Goal: Transaction & Acquisition: Purchase product/service

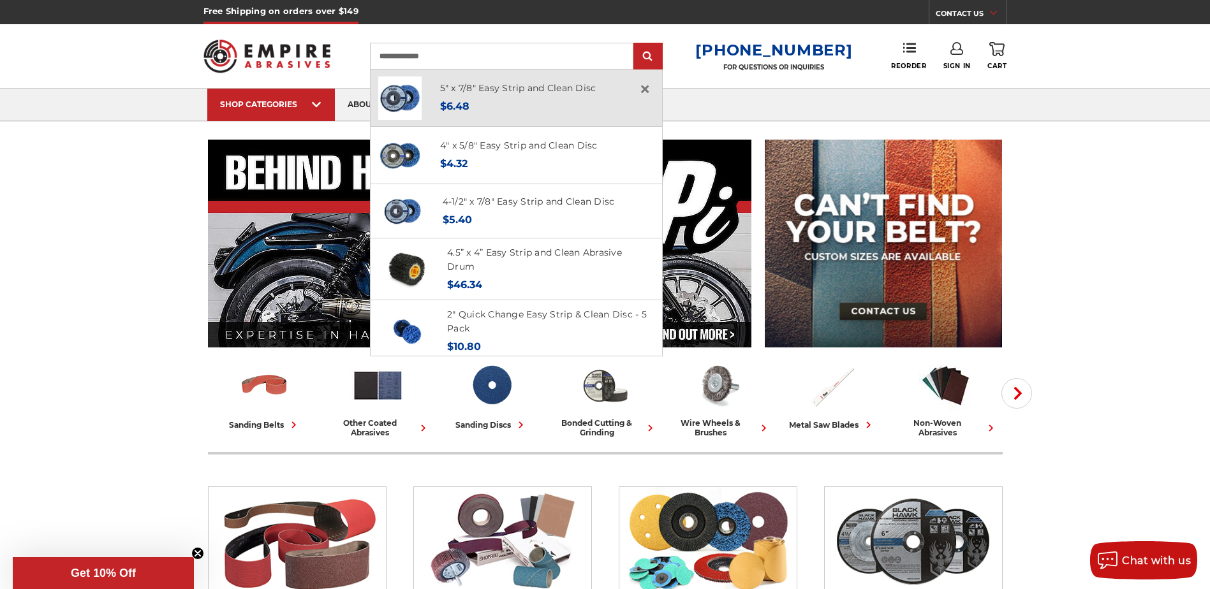
type input "**********"
click at [543, 98] on div "Now: $6.48" at bounding box center [518, 106] width 156 height 17
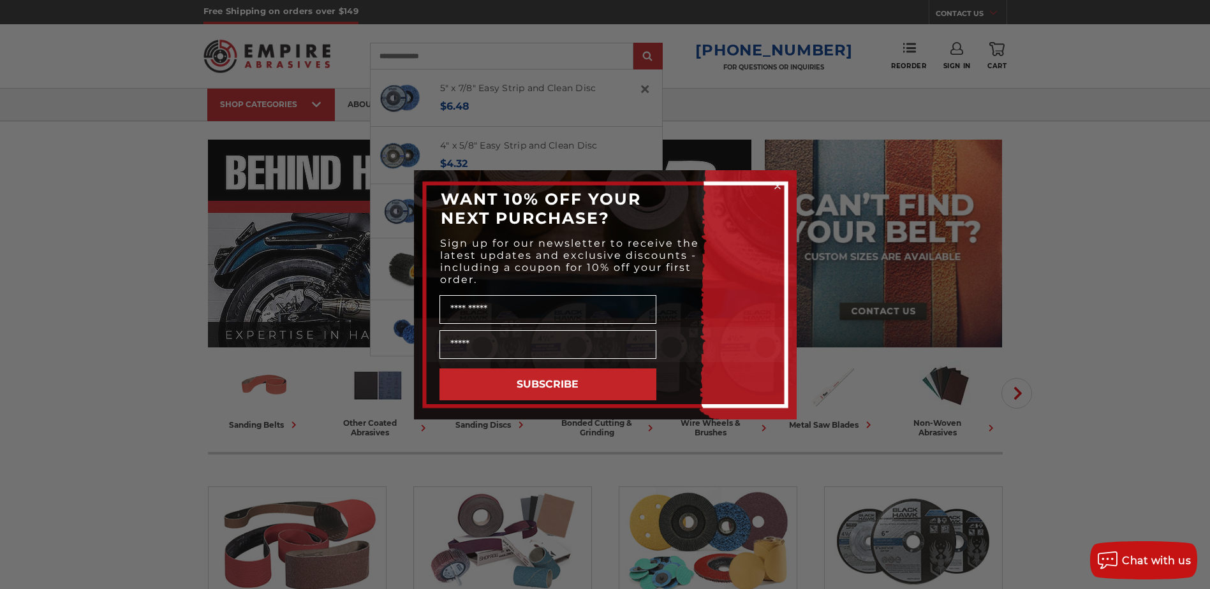
click at [773, 183] on circle "Close dialog" at bounding box center [777, 186] width 12 height 12
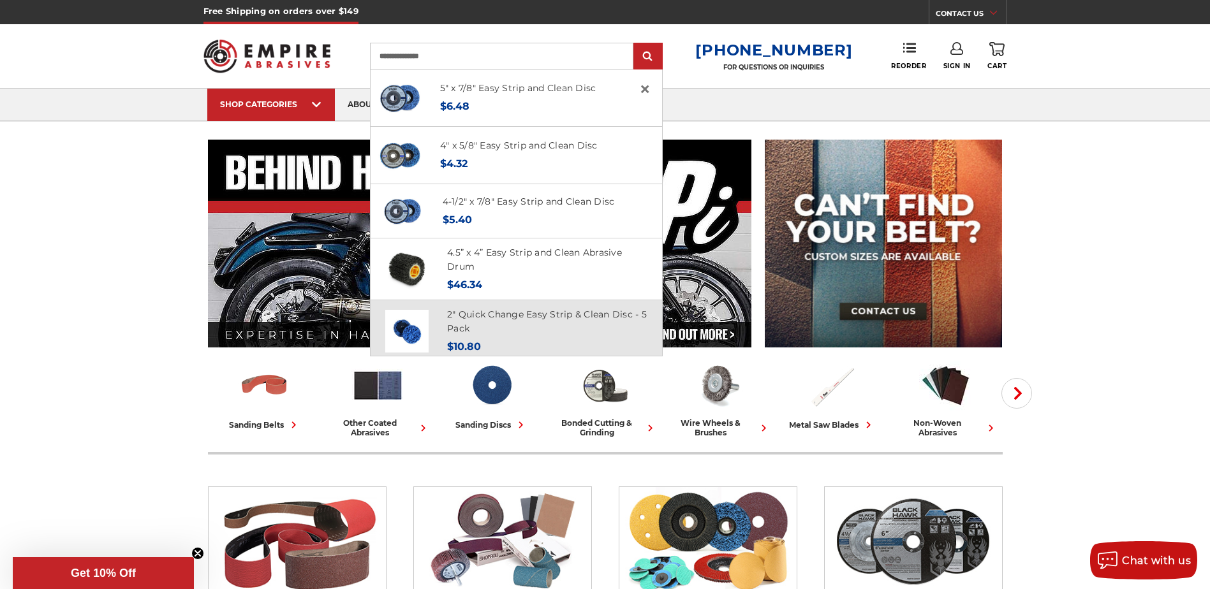
click at [491, 307] on h4 "2" Quick Change Easy Strip & Clean Disc - 5 Pack" at bounding box center [547, 321] width 200 height 29
click at [485, 314] on link "2" Quick Change Easy Strip & Clean Disc - 5 Pack" at bounding box center [547, 322] width 200 height 26
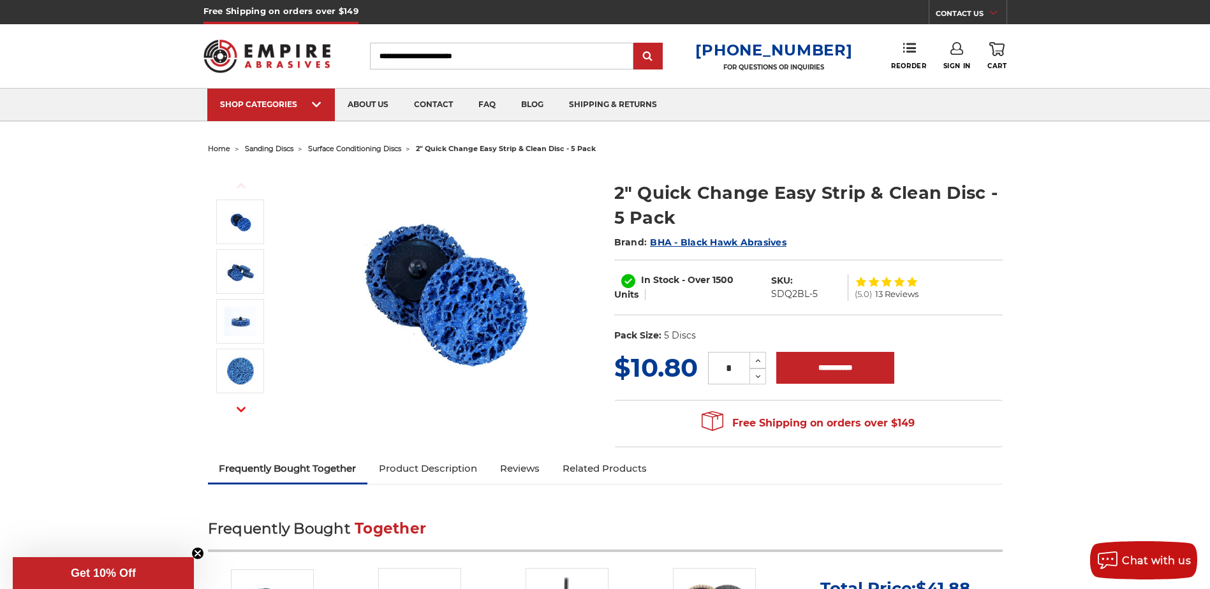
click at [478, 59] on input "Search" at bounding box center [501, 56] width 263 height 27
drag, startPoint x: 505, startPoint y: 59, endPoint x: 369, endPoint y: 59, distance: 135.9
click at [369, 59] on div "Toggle menu Menu Search 1-800-816-3824 FOR QUESTIONS OR INQUIRIES Phone Reorder…" at bounding box center [605, 56] width 804 height 64
click at [410, 55] on input "Search" at bounding box center [501, 56] width 263 height 27
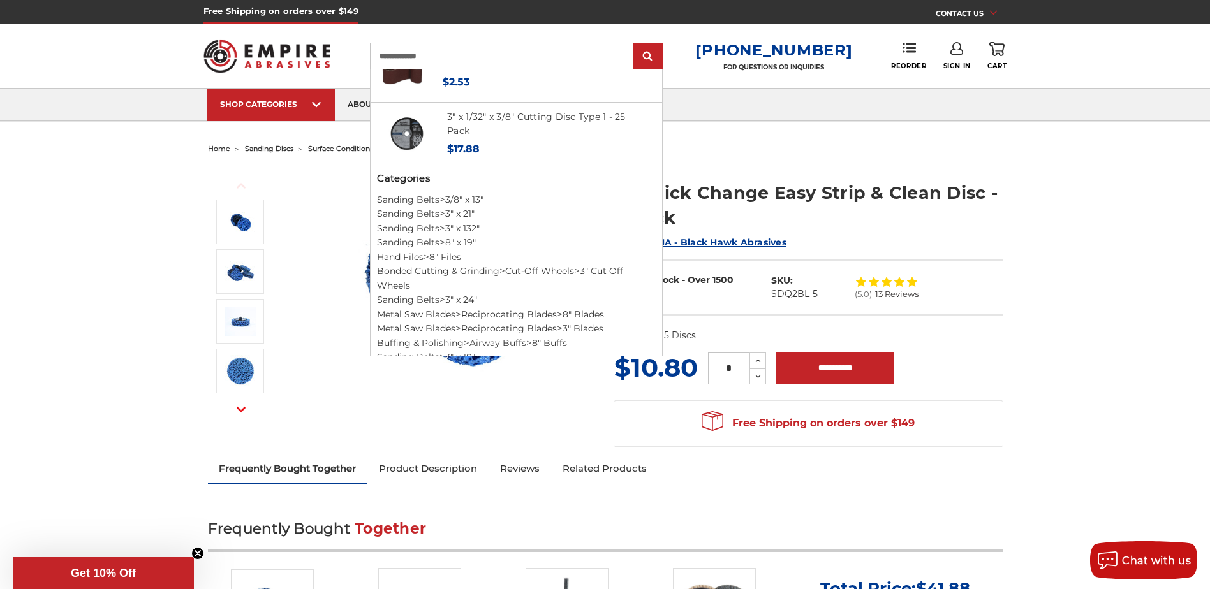
scroll to position [657, 0]
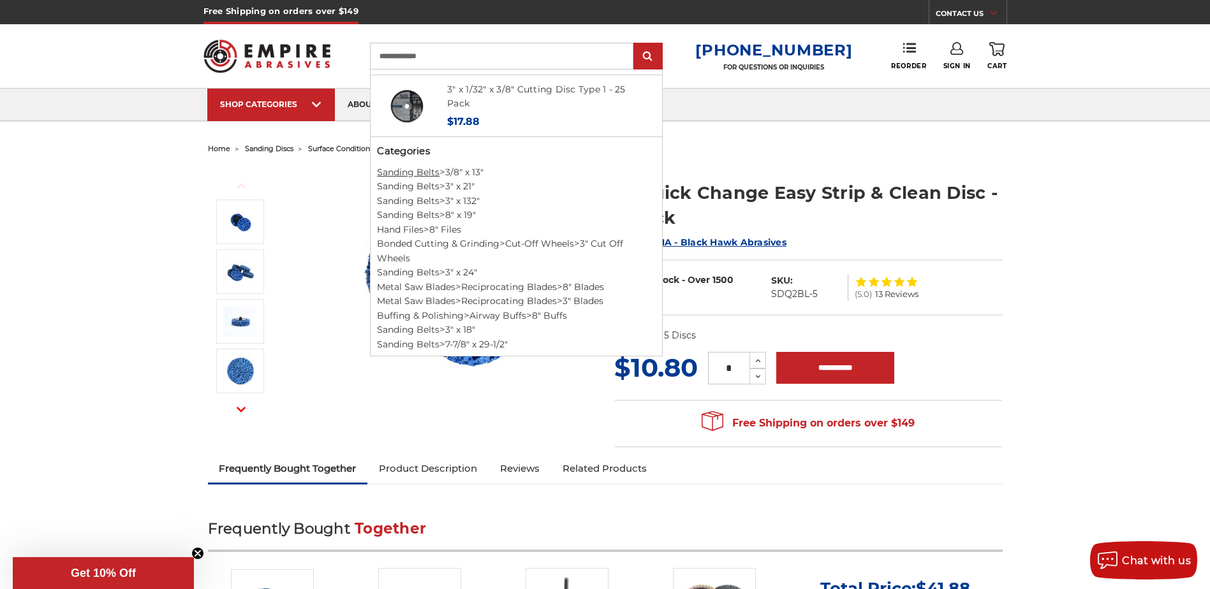
type input "**********"
click at [439, 167] on link "Sanding Belts" at bounding box center [408, 171] width 63 height 11
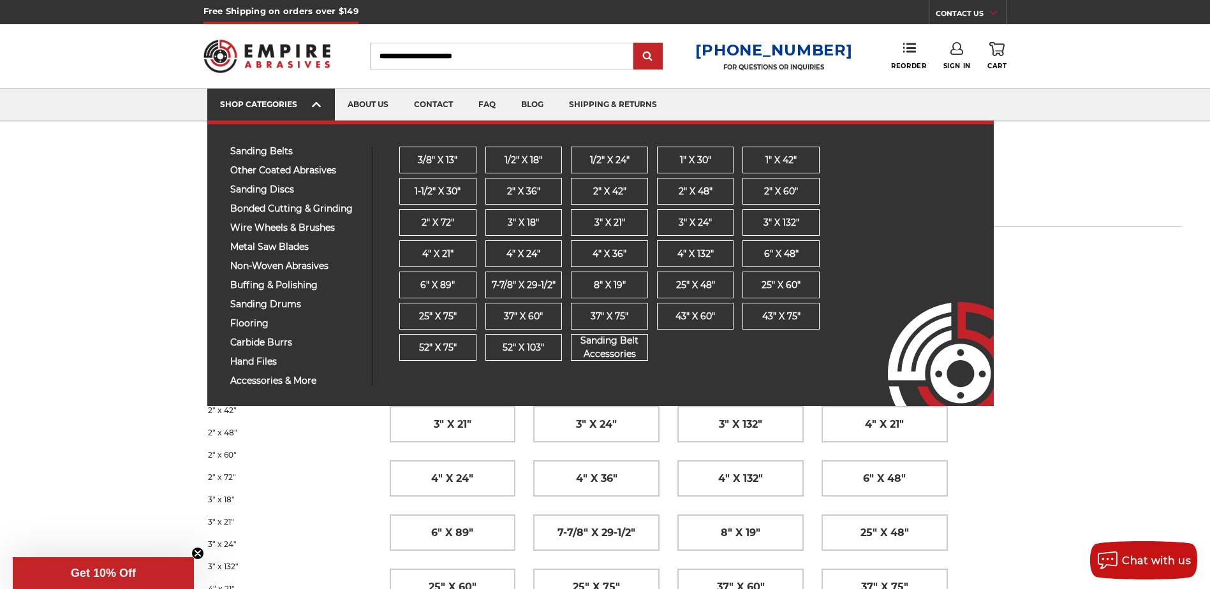
click at [302, 115] on link "SHOP CATEGORIES" at bounding box center [271, 105] width 128 height 33
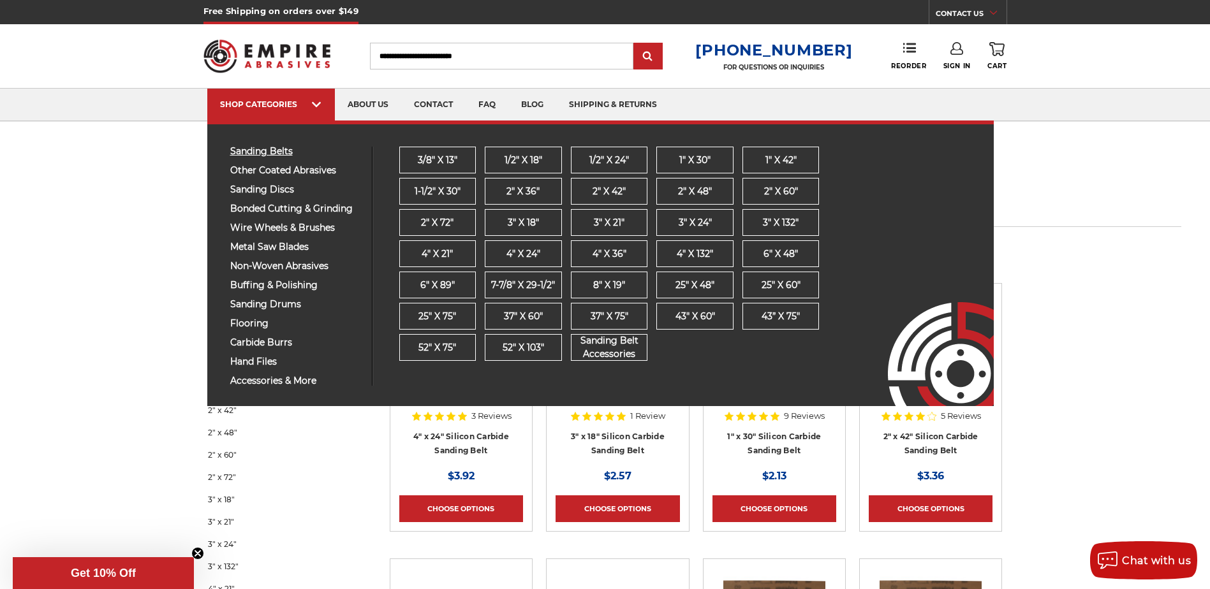
click at [268, 154] on span "sanding belts" at bounding box center [296, 152] width 132 height 10
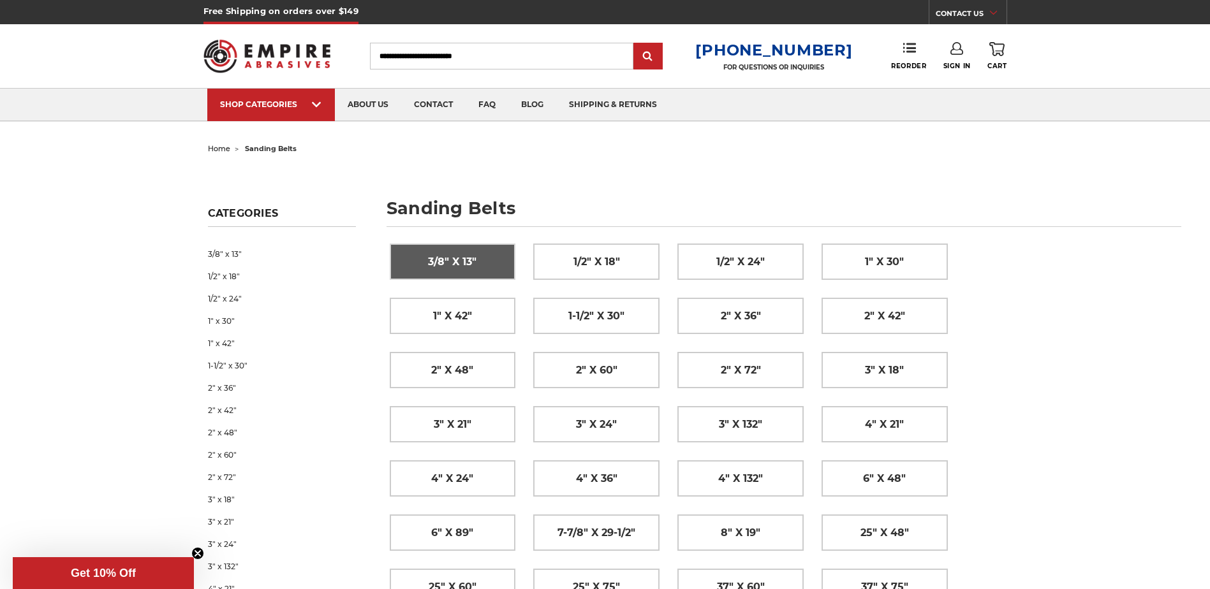
click at [473, 262] on span "3/8" x 13"" at bounding box center [452, 262] width 48 height 22
